Goal: Book appointment/travel/reservation

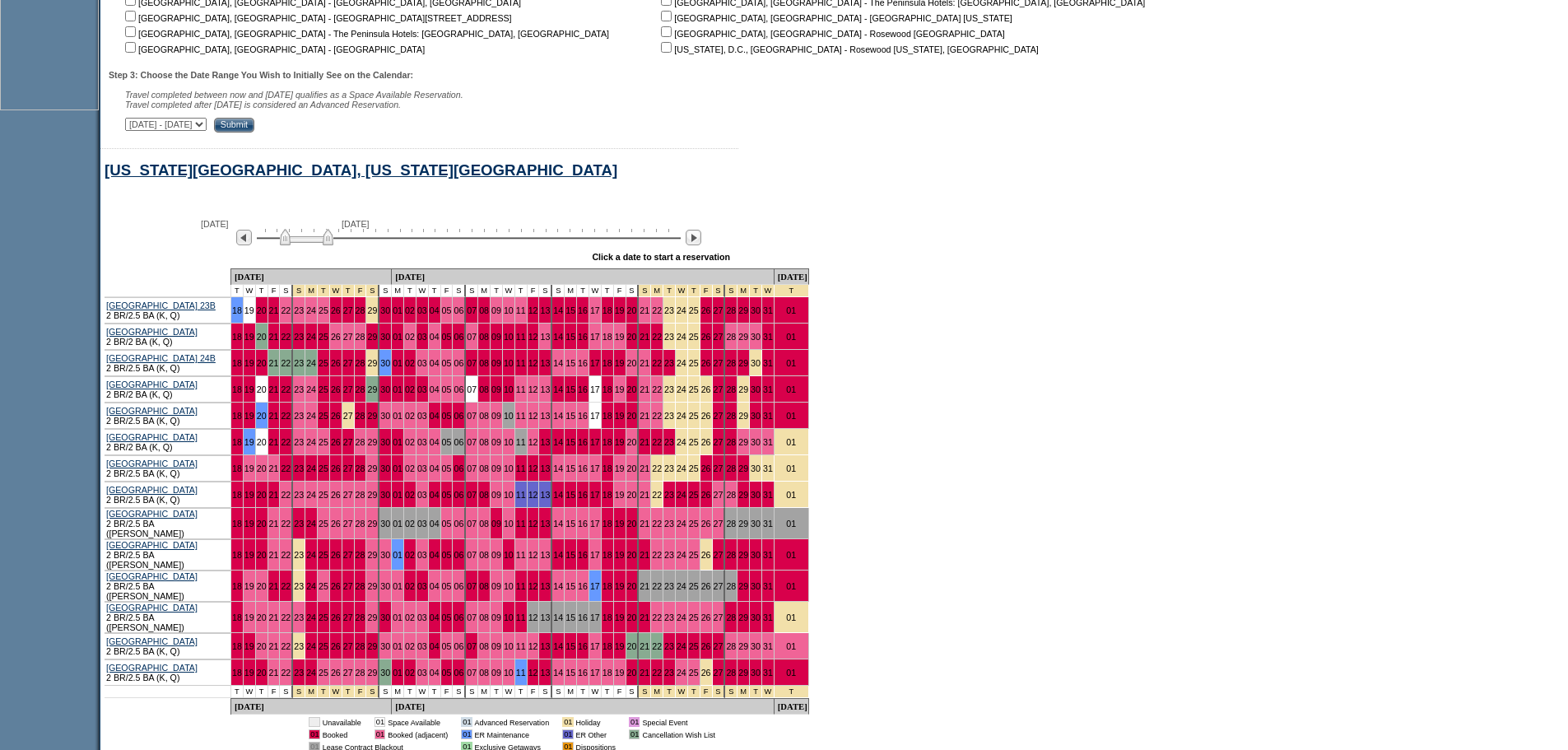
scroll to position [819, 0]
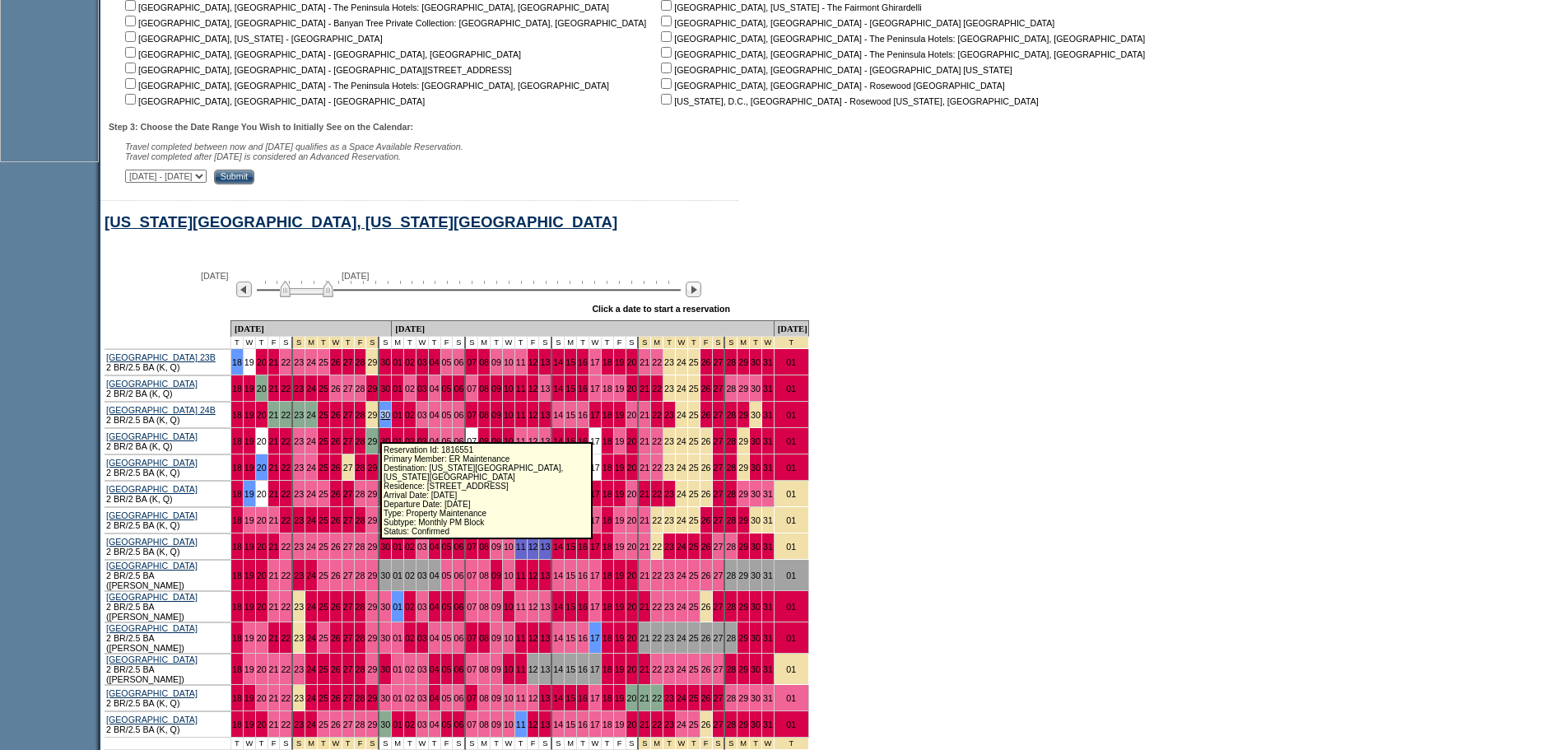
scroll to position [395, 0]
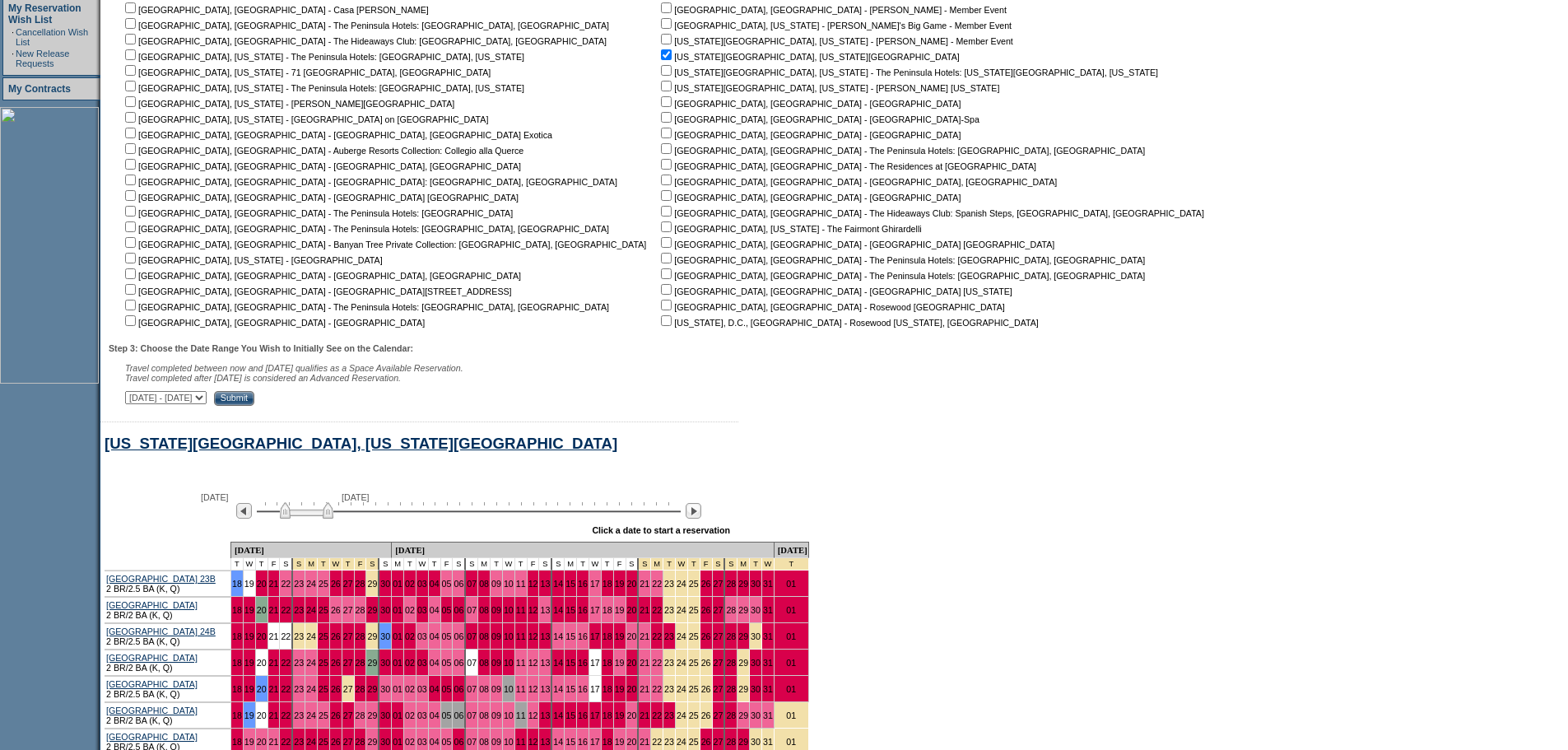
scroll to position [642, 0]
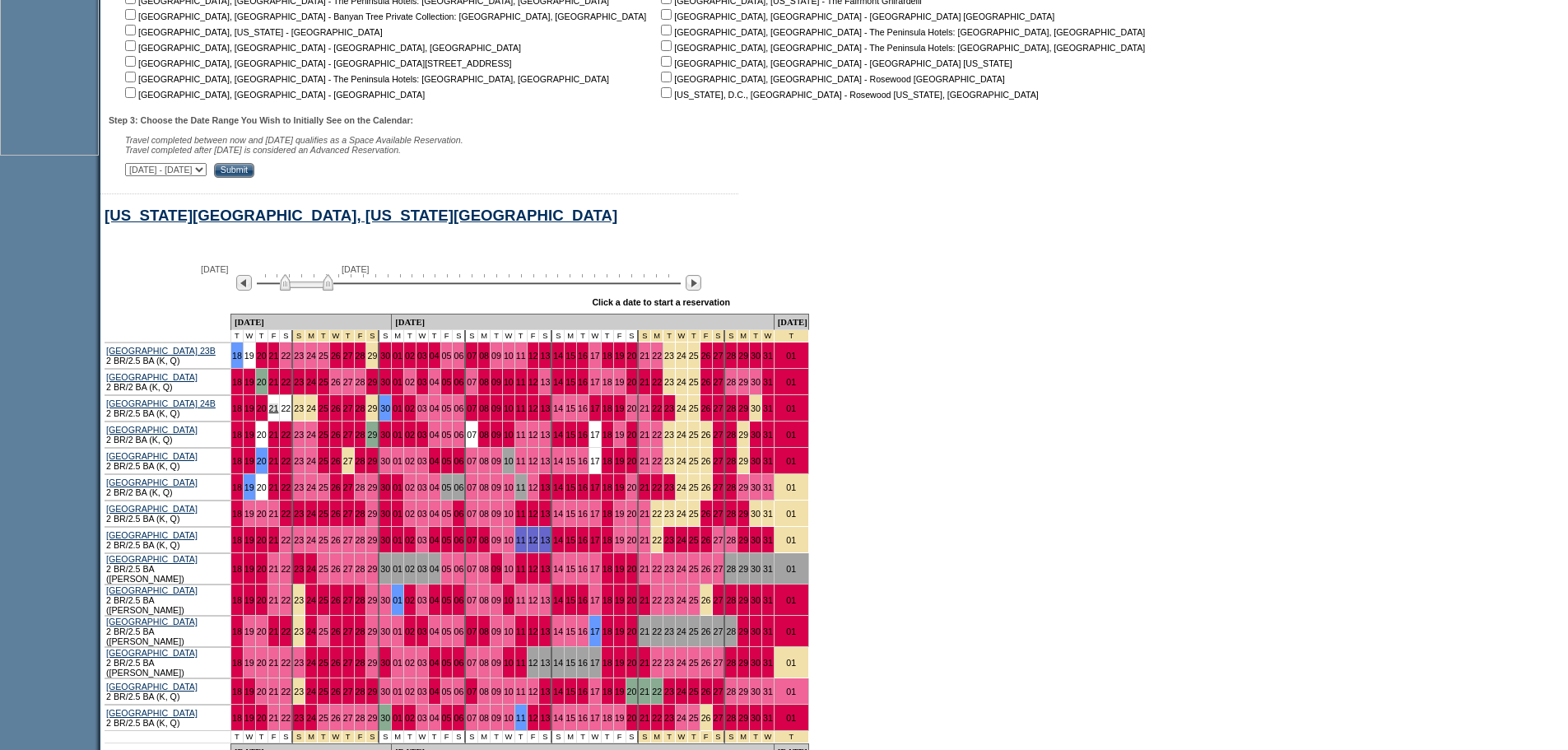
click at [278, 413] on link "21" at bounding box center [274, 408] width 10 height 10
